Goal: Task Accomplishment & Management: Use online tool/utility

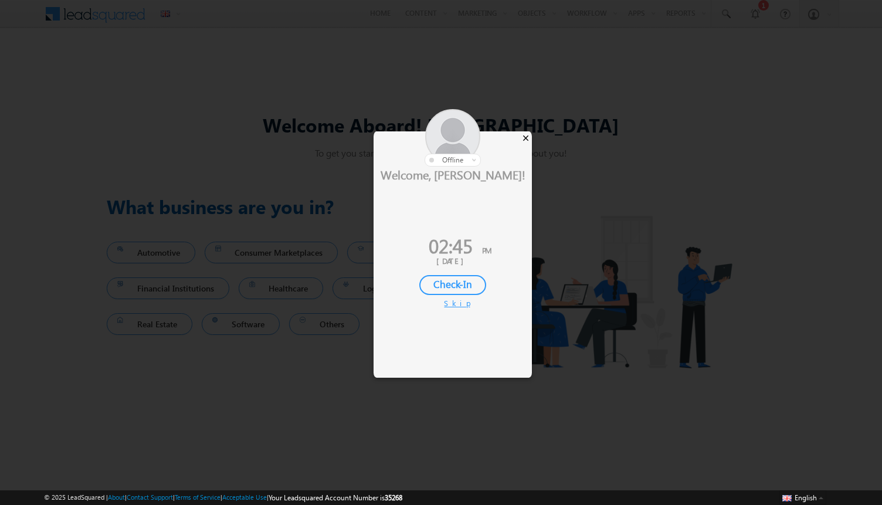
click at [526, 138] on div "×" at bounding box center [526, 137] width 12 height 13
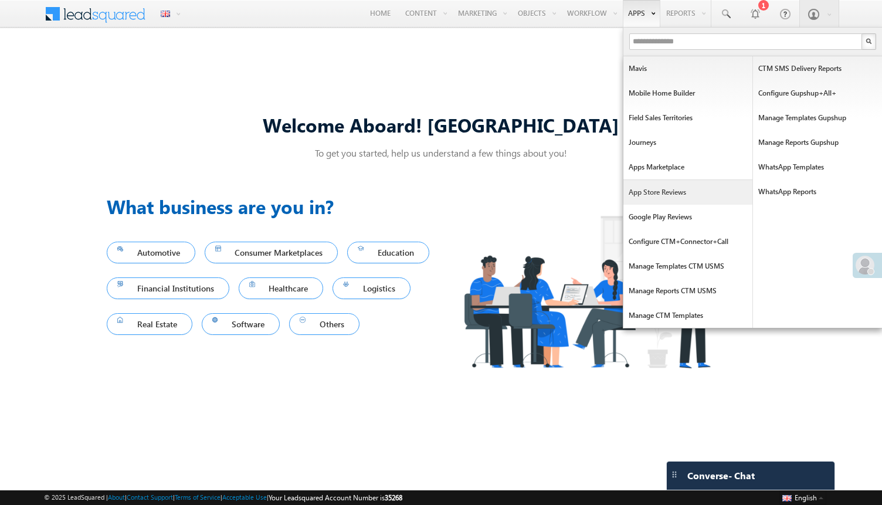
click at [645, 200] on link "App Store Reviews" at bounding box center [688, 192] width 129 height 25
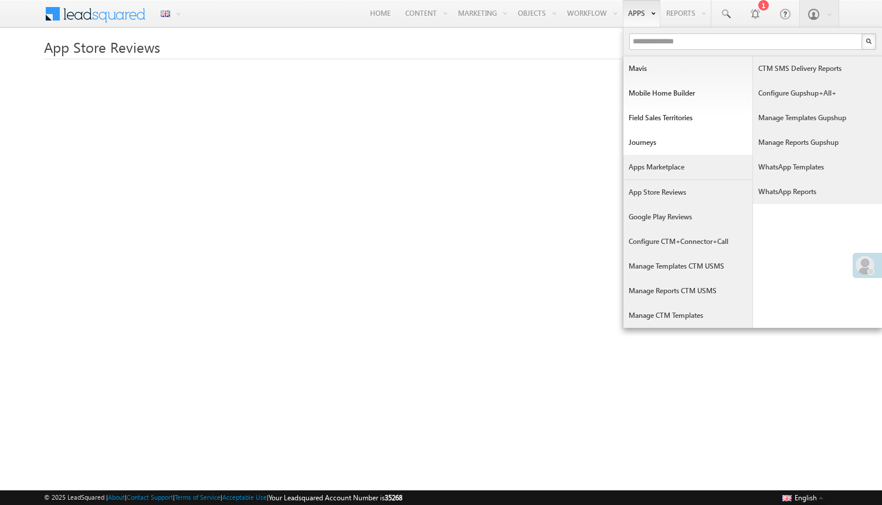
click at [660, 173] on link "Apps Marketplace" at bounding box center [688, 167] width 129 height 25
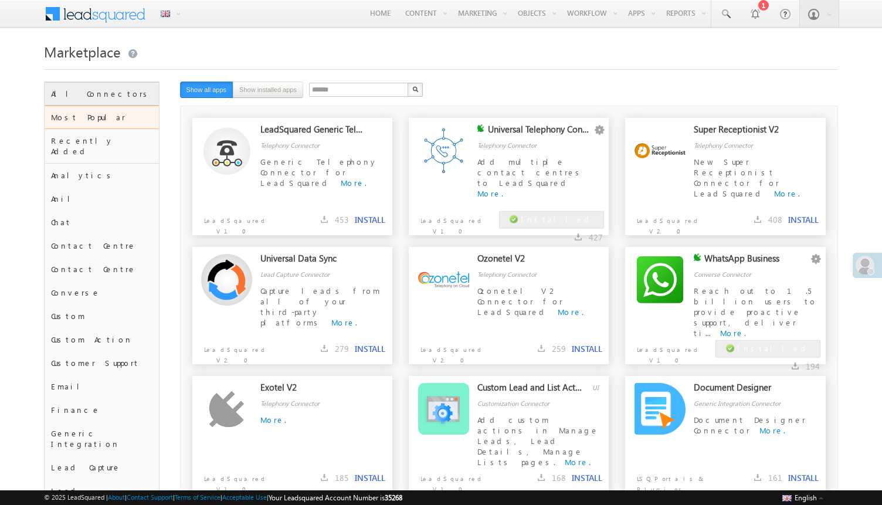
click at [120, 105] on div "All Connectors" at bounding box center [102, 93] width 114 height 23
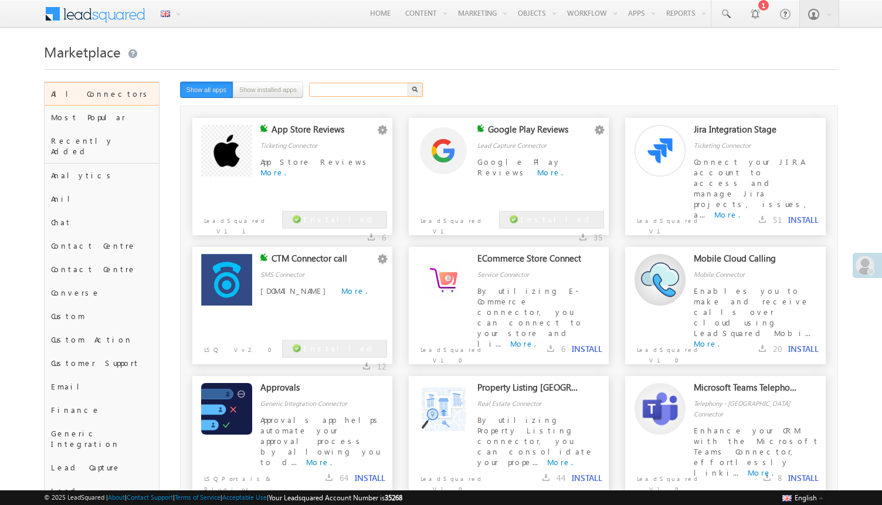
click at [331, 93] on input "text" at bounding box center [359, 90] width 100 height 14
type input "******"
click at [305, 145] on div "Ticketing Connector" at bounding box center [324, 137] width 126 height 26
click at [383, 131] on button "button" at bounding box center [383, 130] width 12 height 12
click at [374, 146] on link "Configure" at bounding box center [359, 145] width 59 height 14
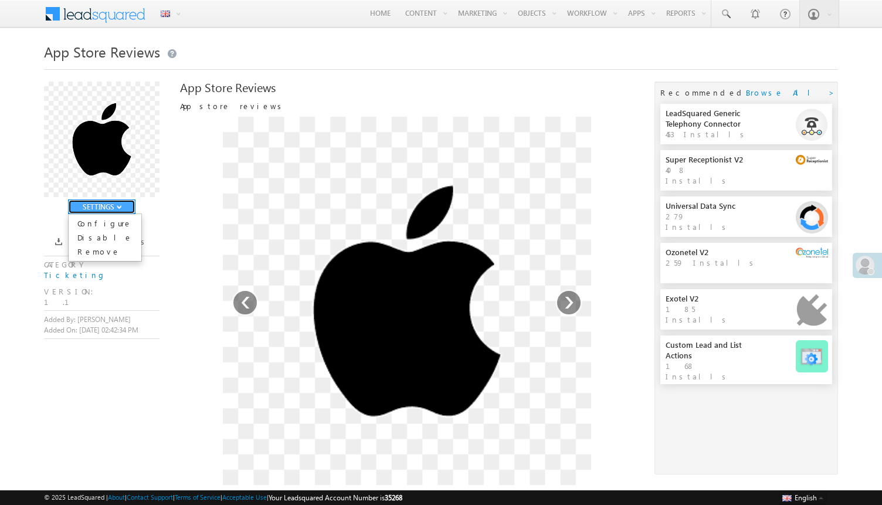
click at [117, 209] on span "button" at bounding box center [119, 207] width 5 height 5
click at [115, 224] on link "Configure" at bounding box center [105, 223] width 73 height 14
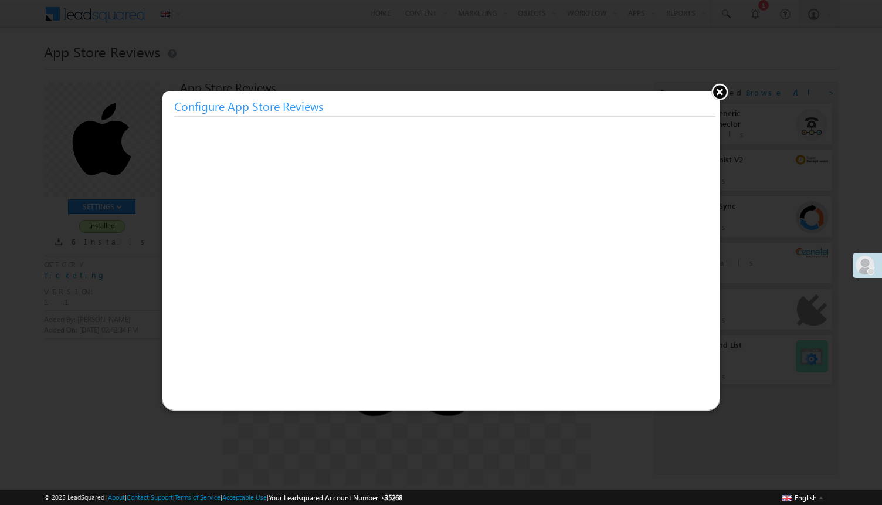
click at [716, 93] on button at bounding box center [720, 92] width 18 height 18
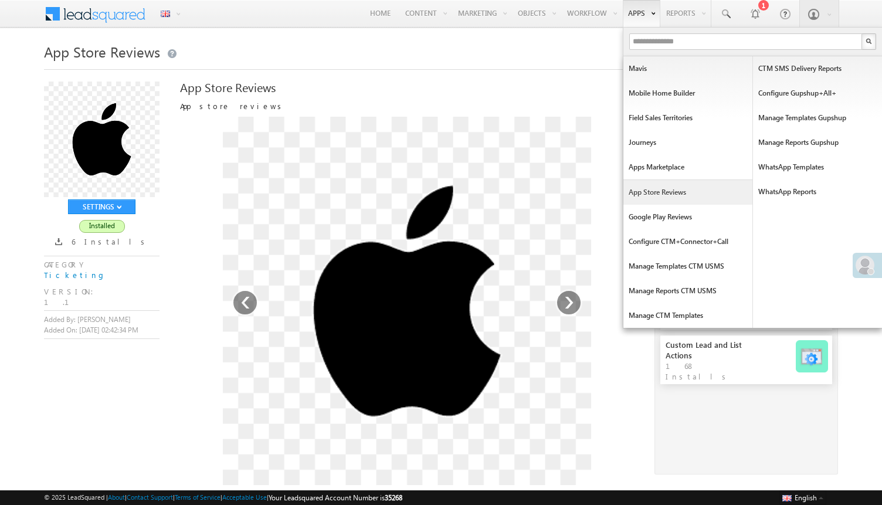
click at [668, 187] on link "App Store Reviews" at bounding box center [688, 192] width 129 height 25
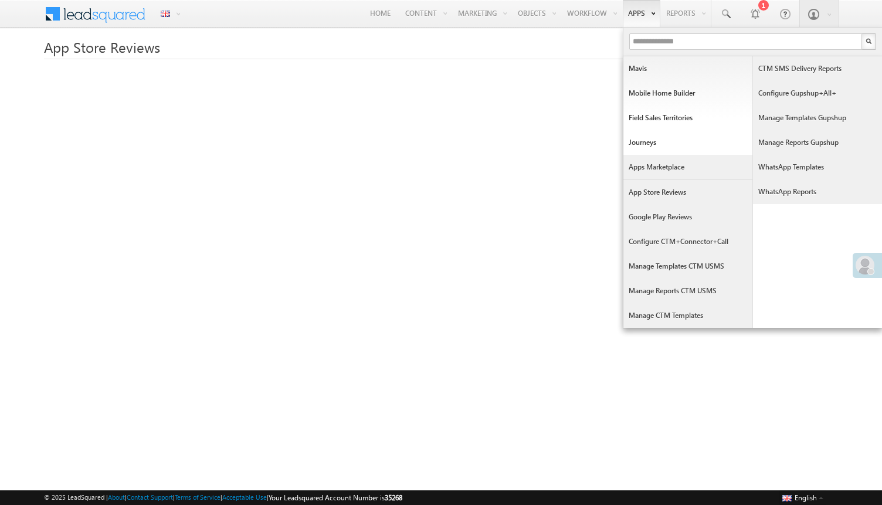
click at [666, 168] on link "Apps Marketplace" at bounding box center [688, 167] width 129 height 25
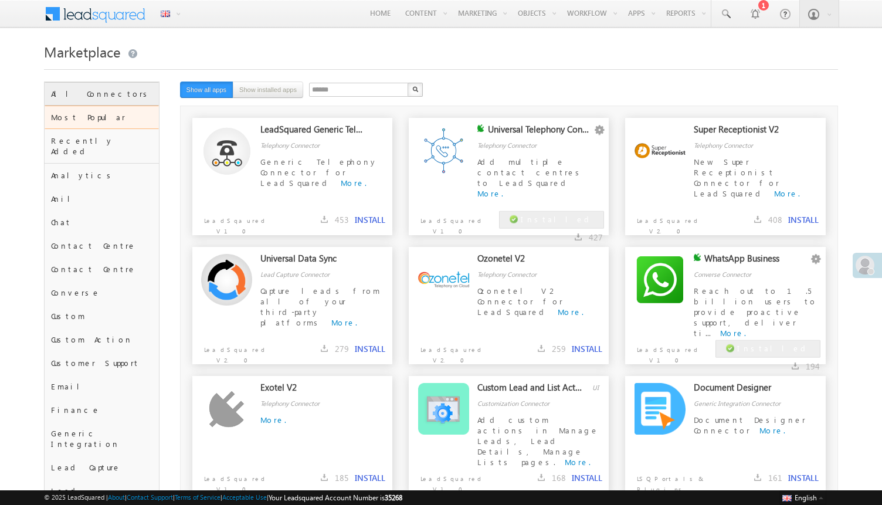
click at [132, 93] on div "All Connectors" at bounding box center [102, 93] width 114 height 23
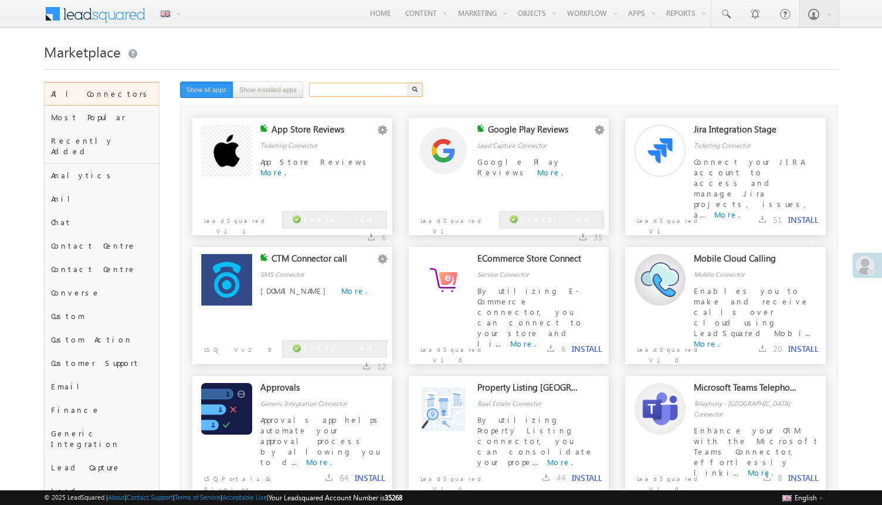
click at [381, 92] on input "text" at bounding box center [359, 90] width 100 height 14
type input "******"
click at [314, 197] on div "App Store Reviews Configure Disable Remove Ticketing Connector App Store Review…" at bounding box center [292, 176] width 201 height 117
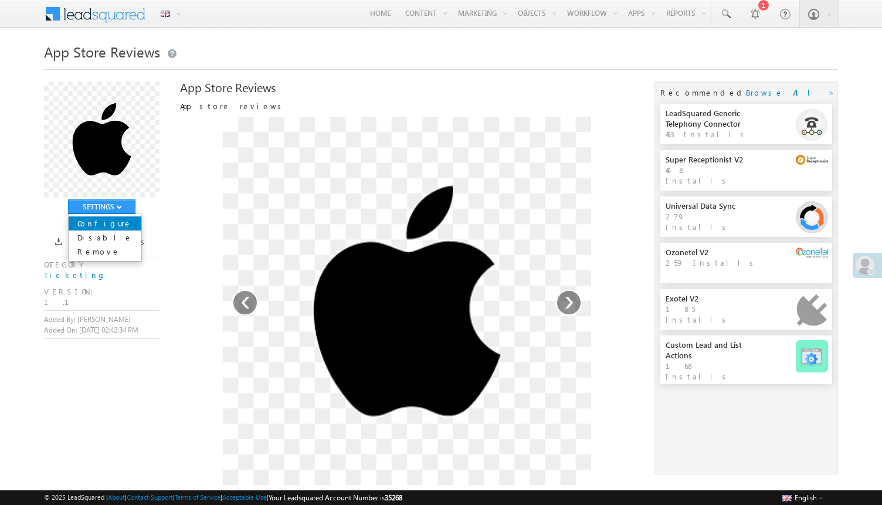
click at [119, 228] on link "Configure" at bounding box center [105, 223] width 73 height 14
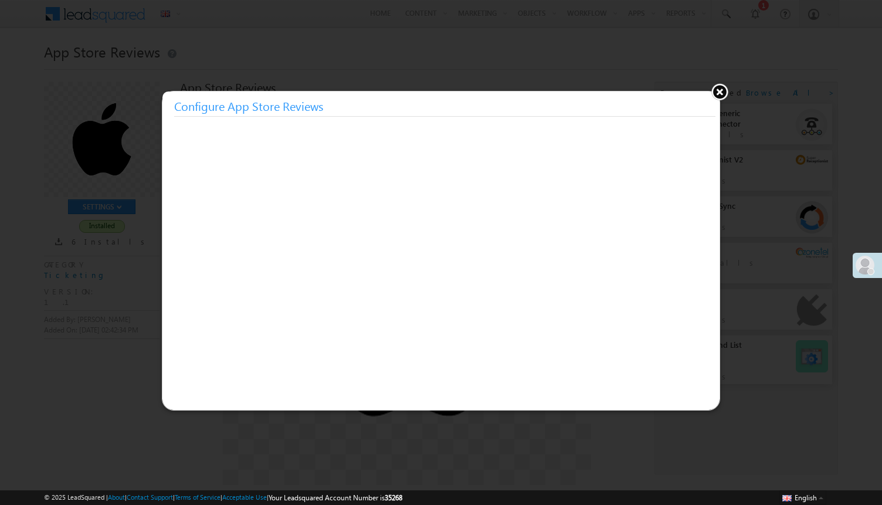
click at [719, 97] on button at bounding box center [720, 92] width 18 height 18
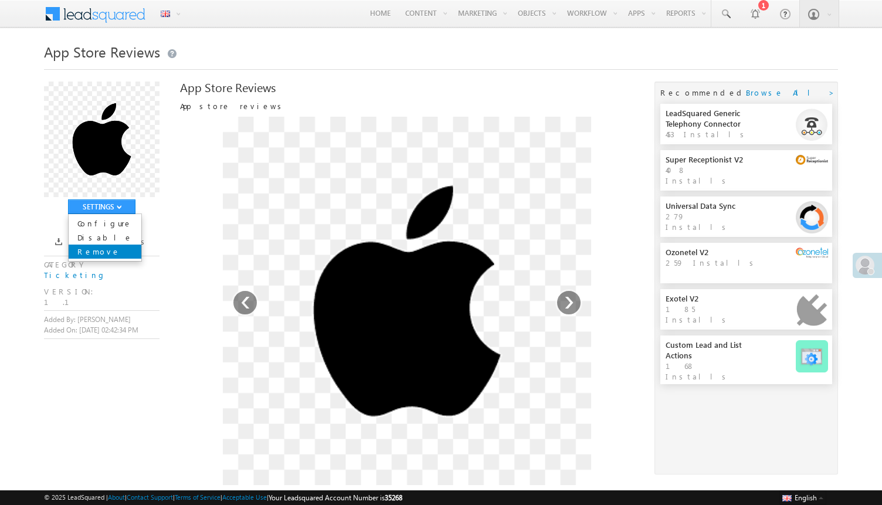
click at [106, 256] on link "Remove" at bounding box center [105, 252] width 73 height 14
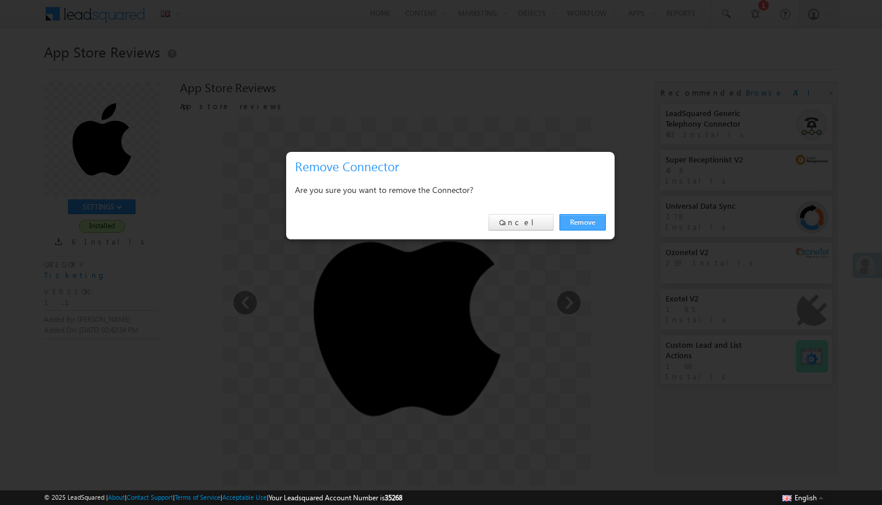
click at [567, 224] on link "Remove" at bounding box center [583, 222] width 46 height 16
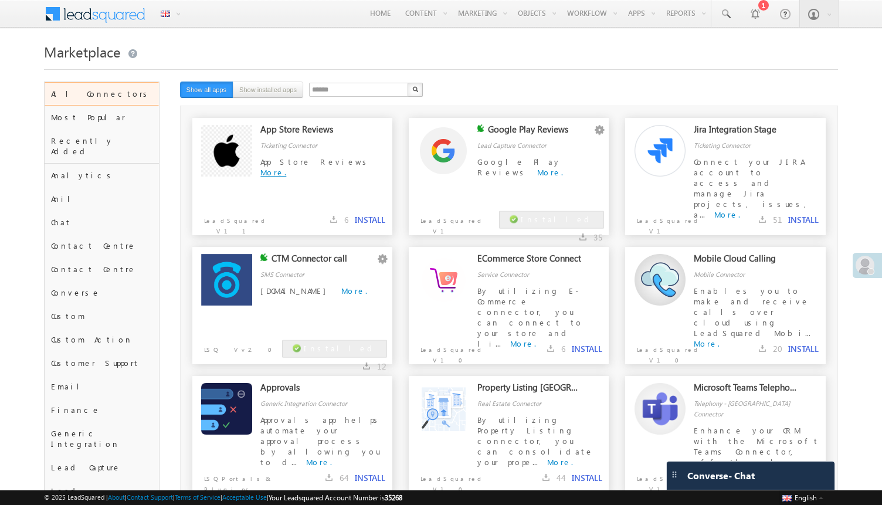
click at [286, 167] on link "More." at bounding box center [274, 172] width 26 height 10
click at [339, 182] on div "App Store Reviews More." at bounding box center [324, 173] width 126 height 33
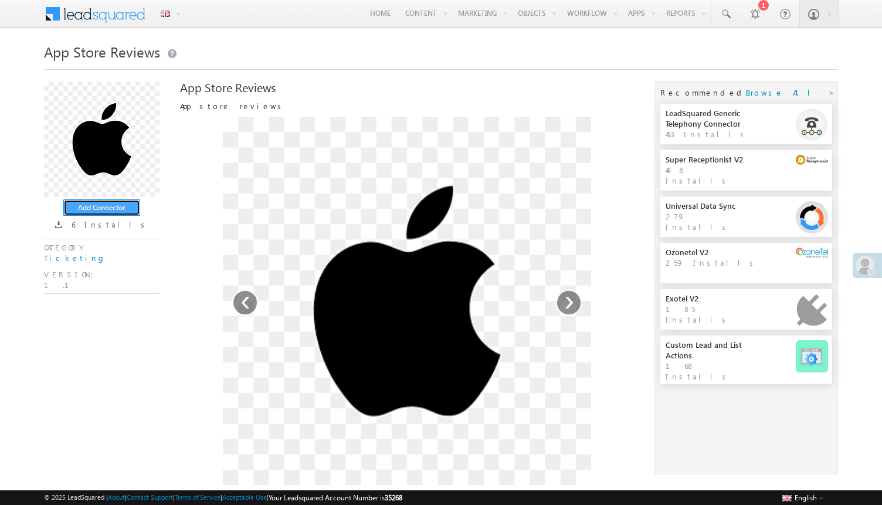
click at [120, 212] on button "Add Connector" at bounding box center [101, 207] width 77 height 16
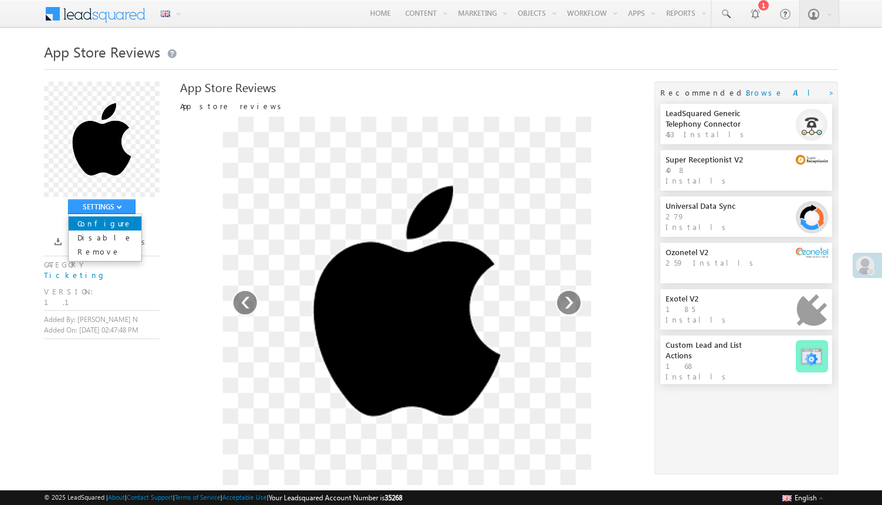
click at [111, 229] on link "Configure" at bounding box center [105, 223] width 73 height 14
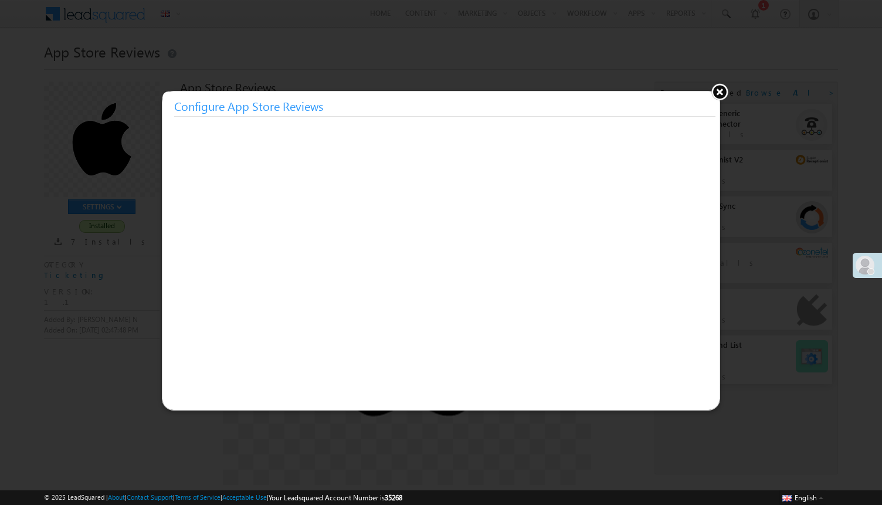
click at [720, 94] on button at bounding box center [720, 92] width 18 height 18
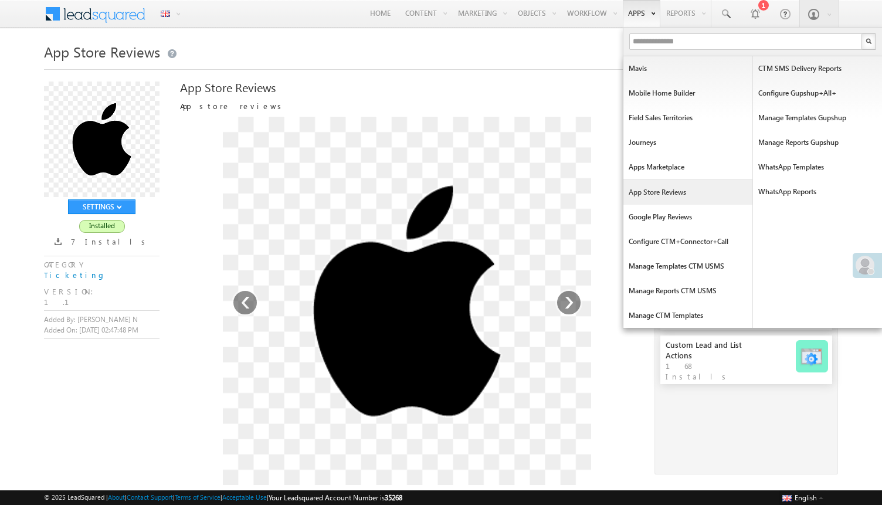
click at [671, 199] on link "App Store Reviews" at bounding box center [688, 192] width 129 height 25
